Goal: Task Accomplishment & Management: Manage account settings

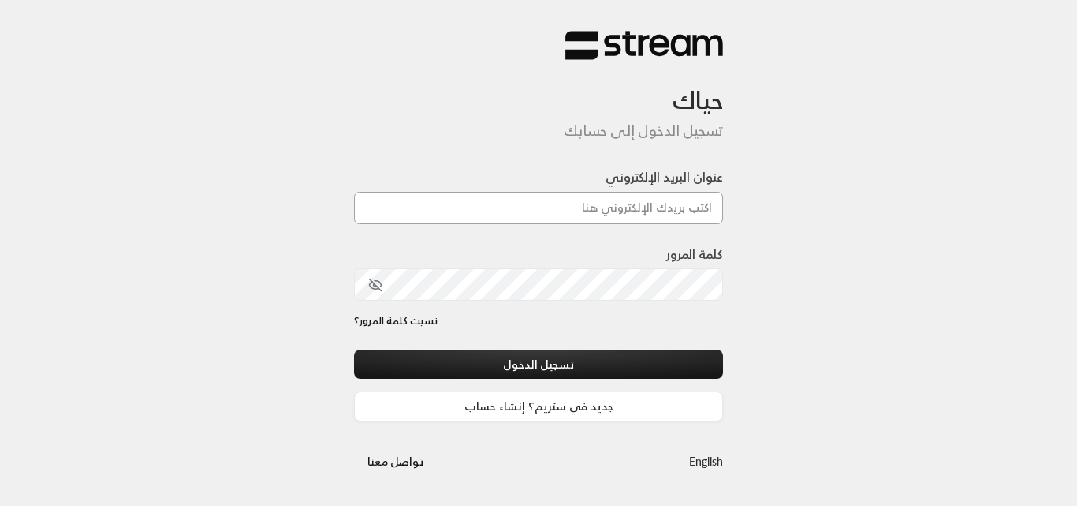
type input "[PERSON_NAME][DOMAIN_NAME][EMAIL_ADDRESS][DOMAIN_NAME]"
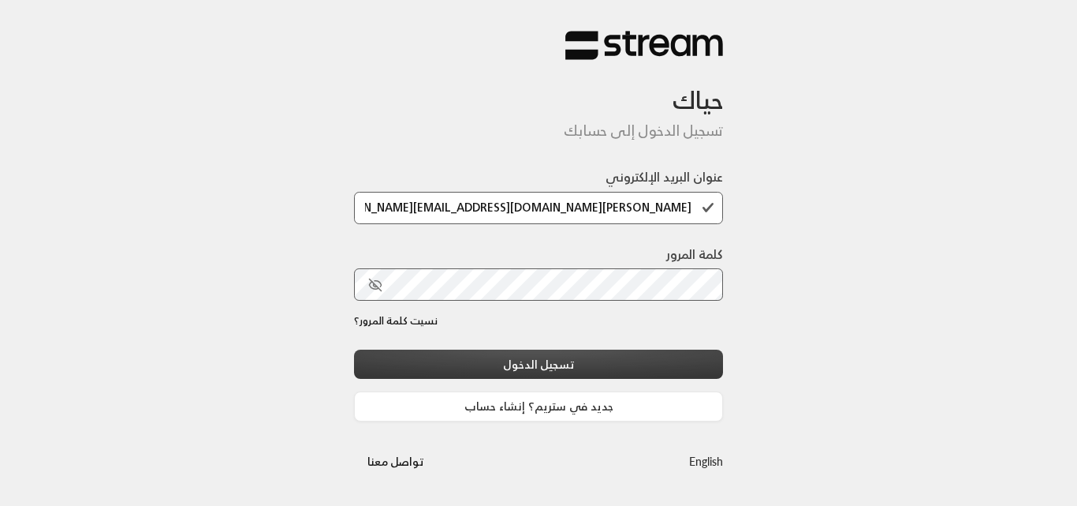
click at [550, 367] on button "تسجيل الدخول" at bounding box center [538, 363] width 369 height 29
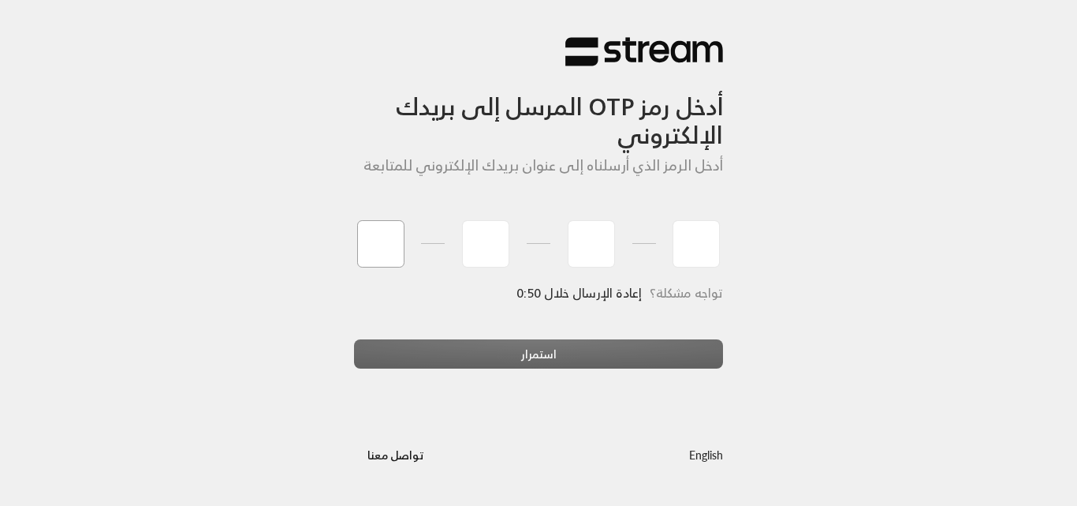
type input "7"
type input "1"
type input "4"
type input "3"
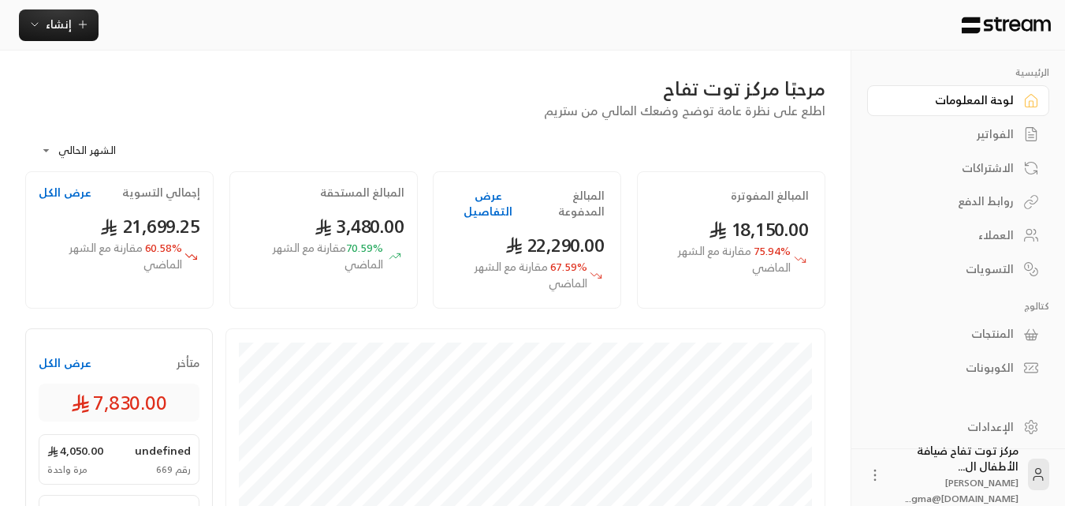
click at [986, 134] on div "الفواتير" at bounding box center [950, 134] width 127 height 16
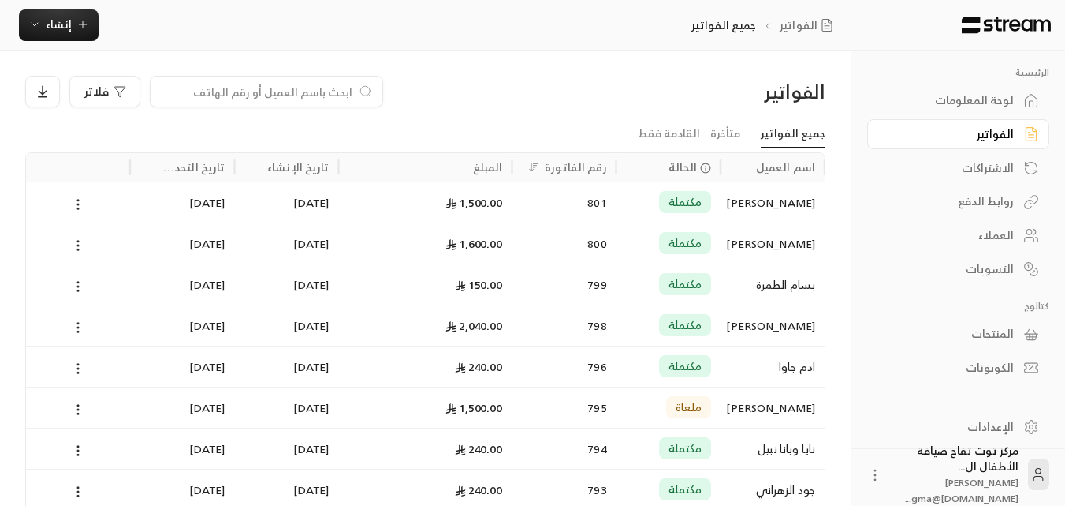
click at [626, 272] on div "مكتملة" at bounding box center [668, 284] width 85 height 40
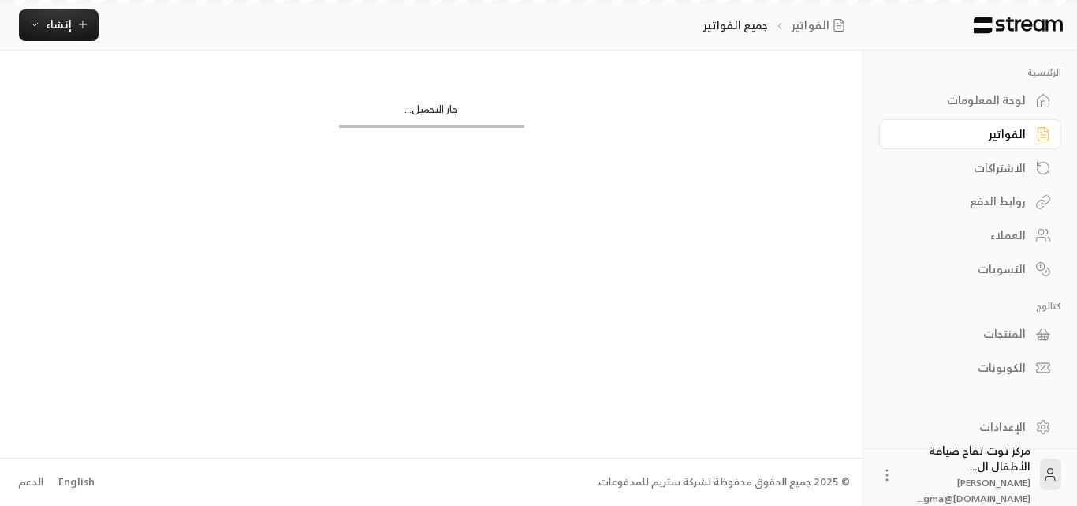
click at [625, 272] on div "الفواتير فلاتر جميع الفواتير متأخرة القادمة فقط اسم العميل الحالة رقم الفاتورة …" at bounding box center [431, 253] width 863 height 406
click at [625, 273] on div "الفواتير فلاتر جميع الفواتير متأخرة القادمة فقط اسم العميل الحالة رقم الفاتورة …" at bounding box center [431, 253] width 863 height 406
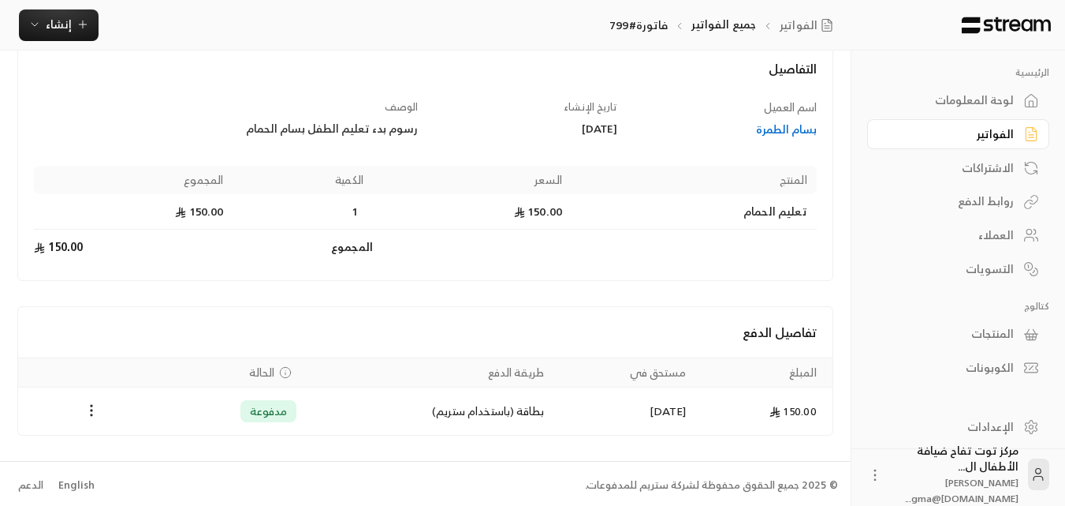
scroll to position [99, 0]
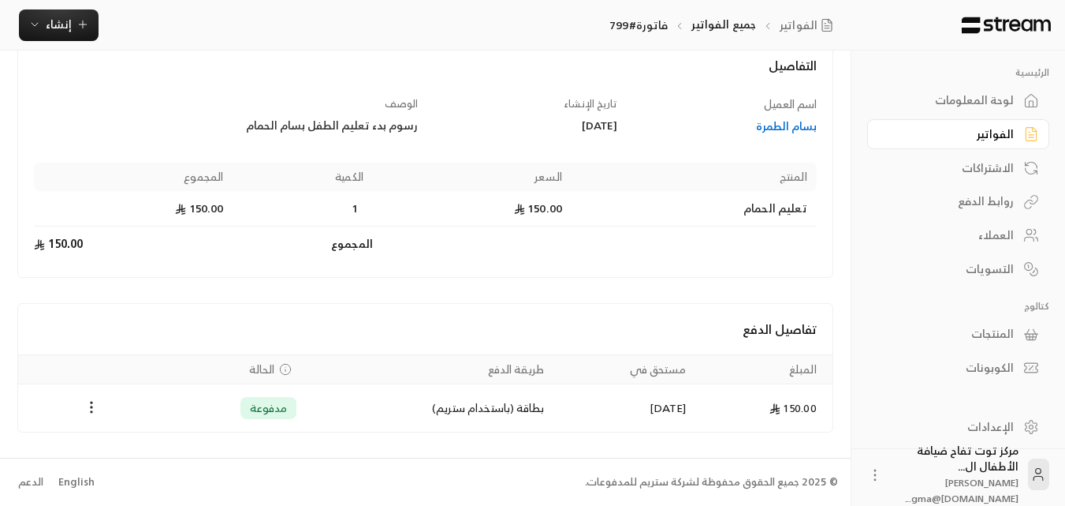
click at [983, 167] on div "الاشتراكات" at bounding box center [950, 168] width 127 height 16
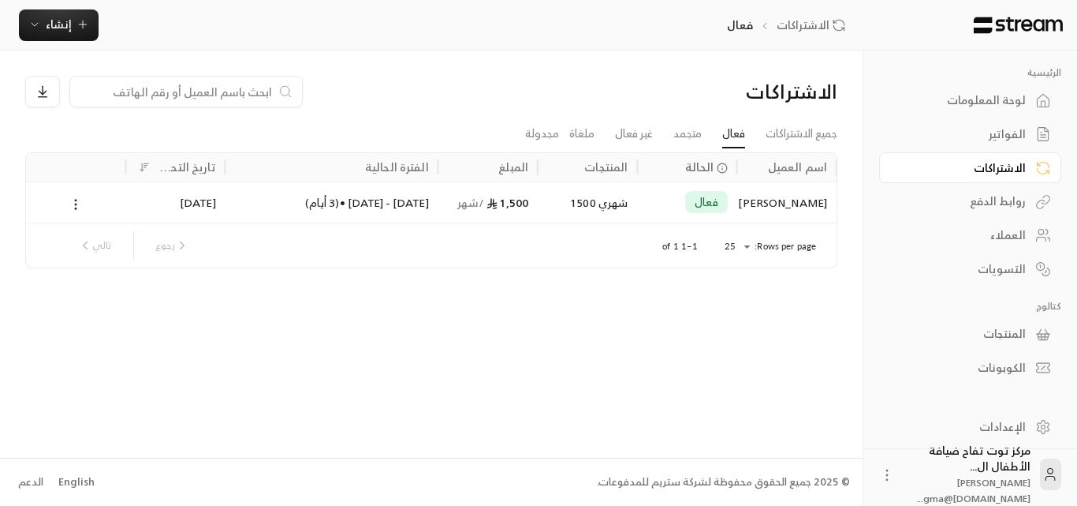
click at [1014, 137] on div "الفواتير" at bounding box center [962, 134] width 127 height 16
